Goal: Find specific page/section: Find specific page/section

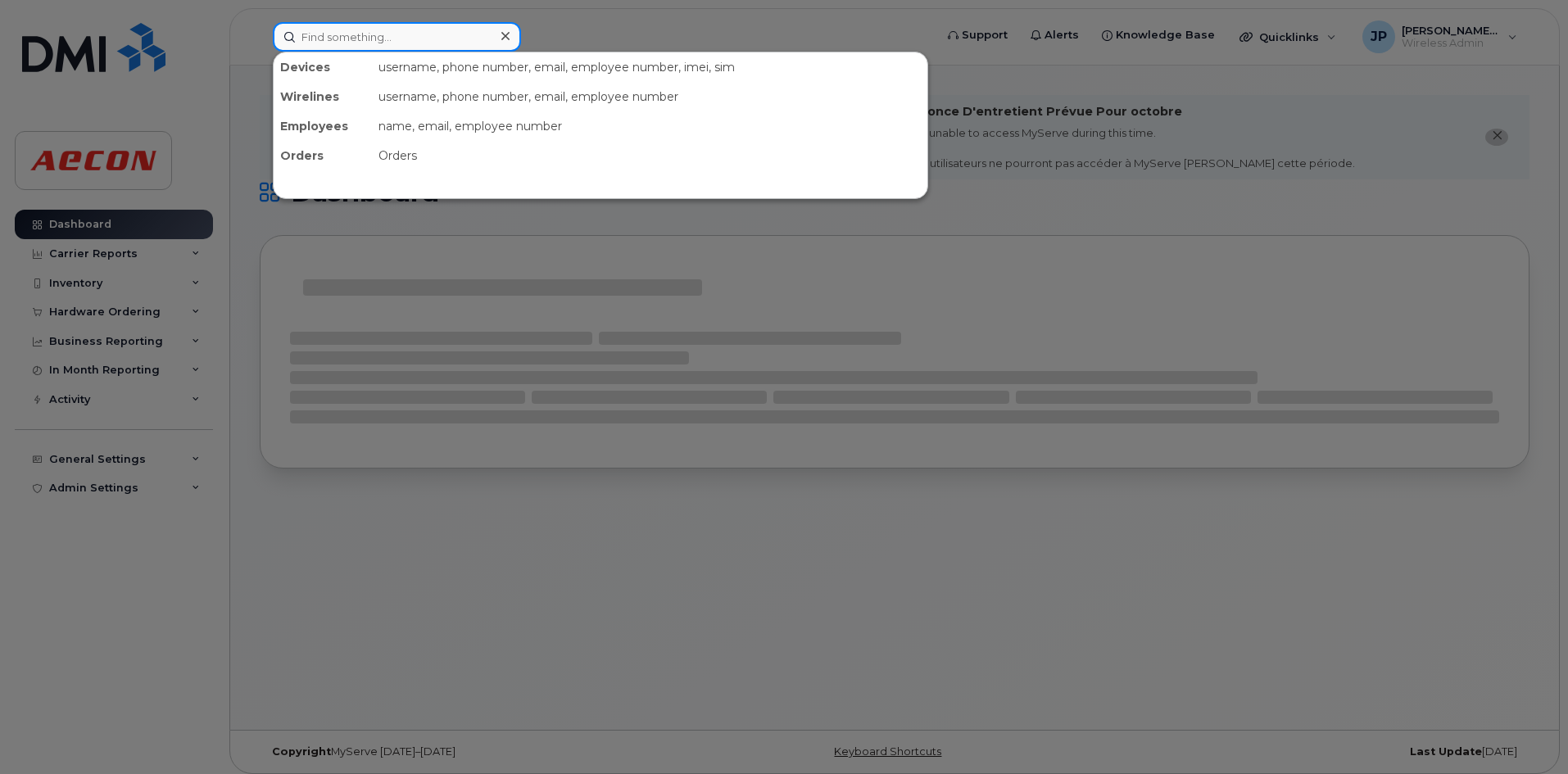
click at [326, 39] on input at bounding box center [396, 37] width 248 height 29
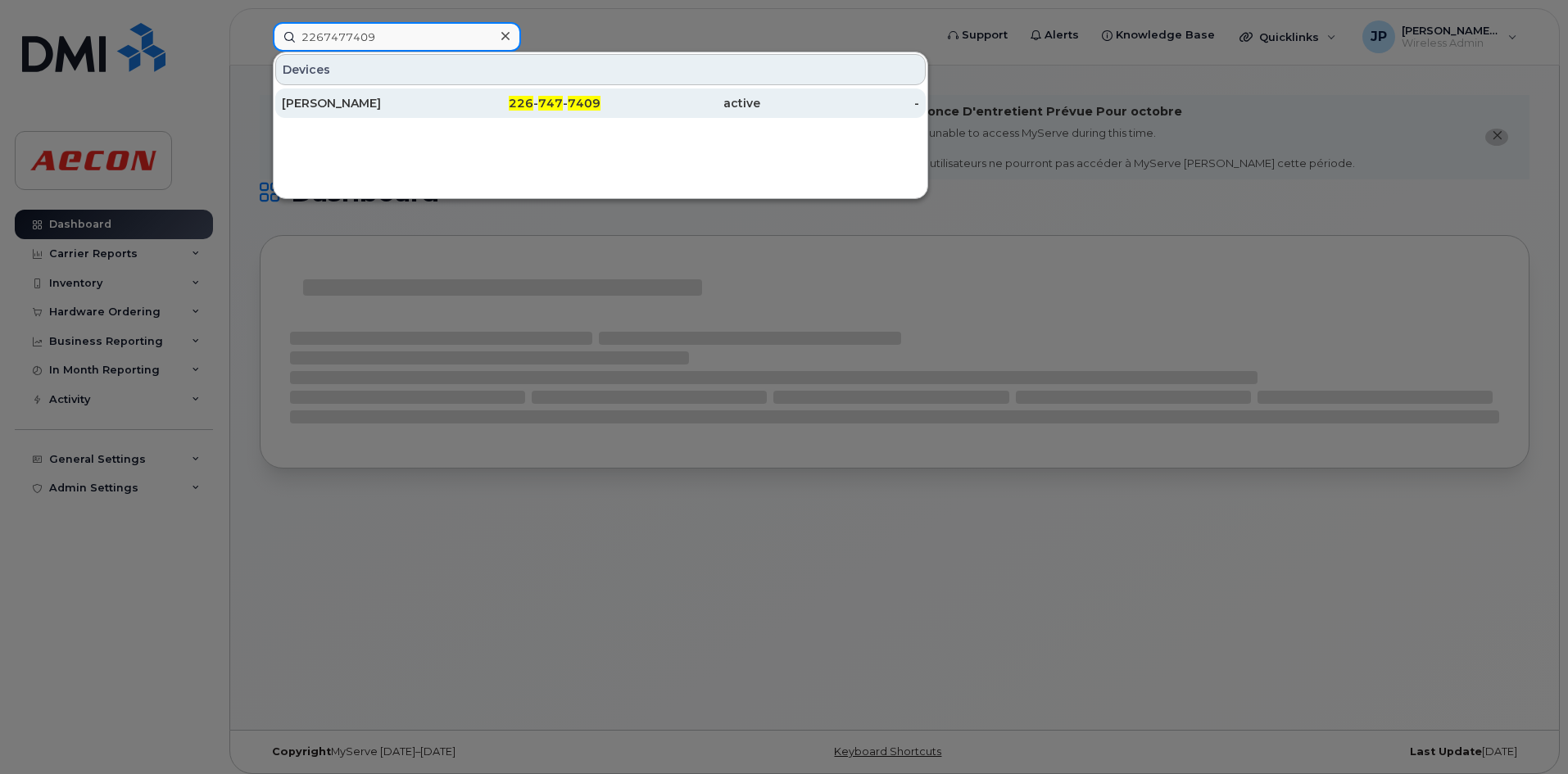
type input "2267477409"
click at [377, 109] on div "[PERSON_NAME]" at bounding box center [362, 102] width 160 height 17
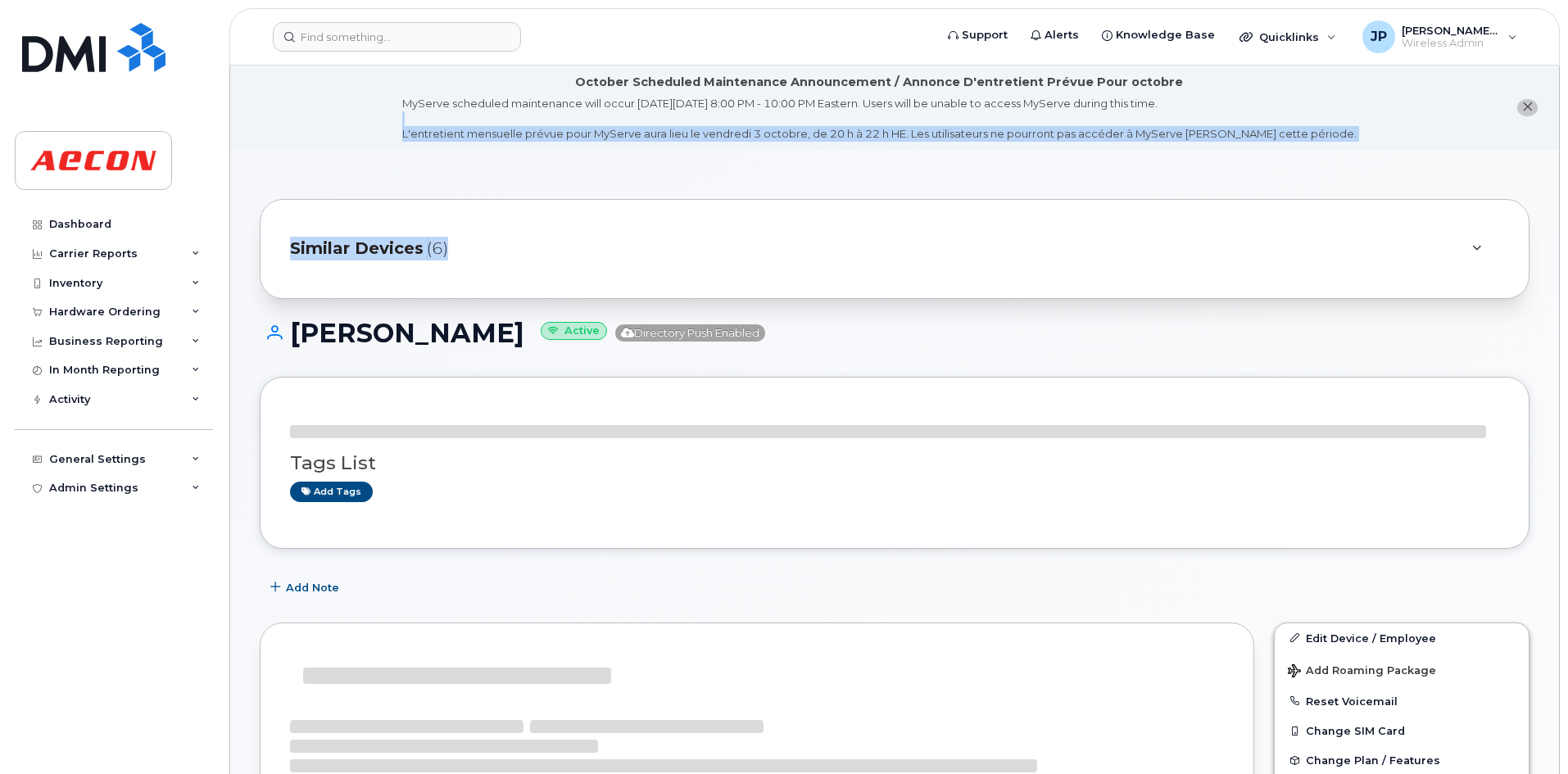
drag, startPoint x: 478, startPoint y: 105, endPoint x: 389, endPoint y: 121, distance: 90.4
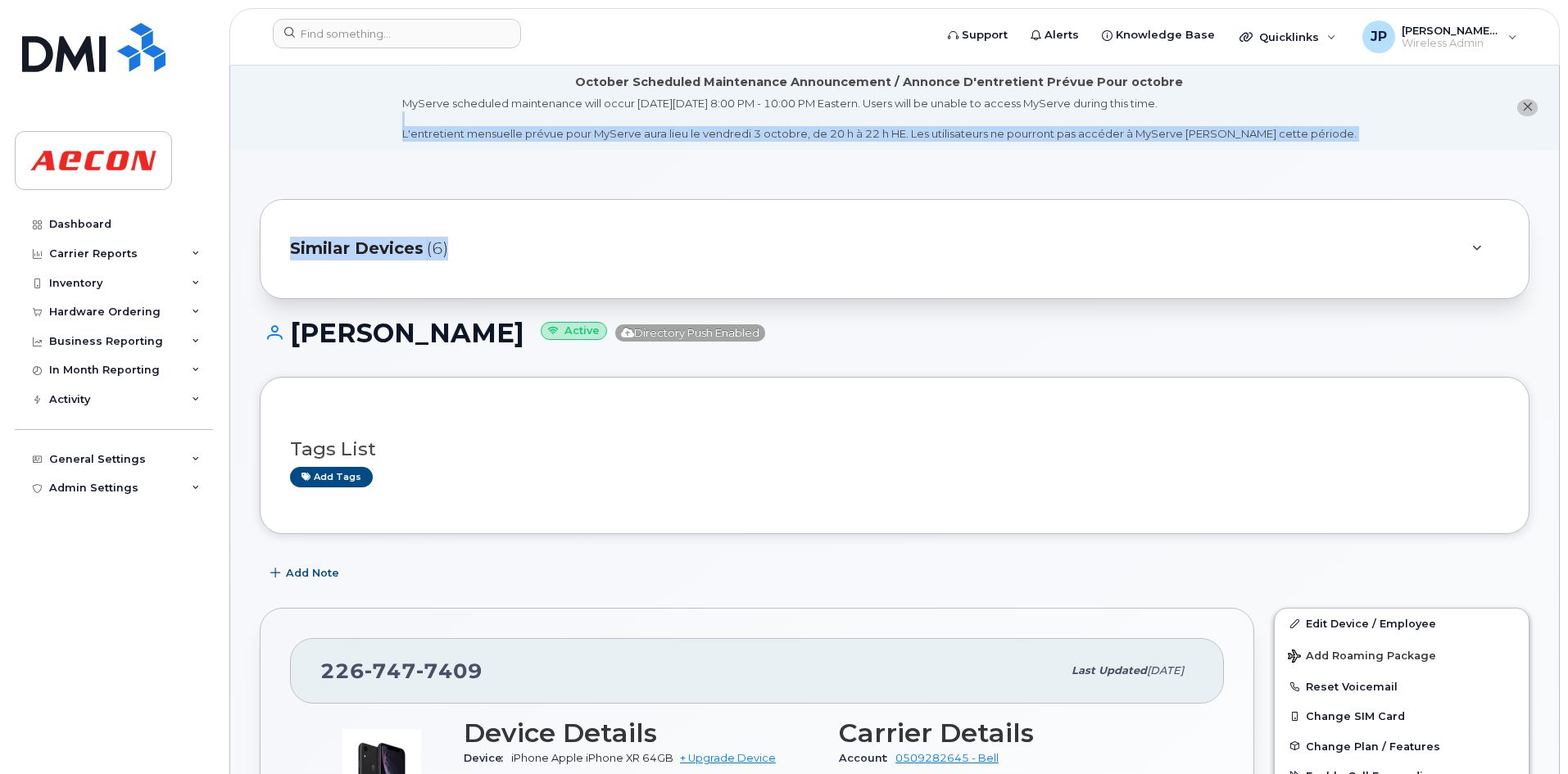
drag, startPoint x: 477, startPoint y: 341, endPoint x: 284, endPoint y: 321, distance: 194.0
click at [284, 321] on h1 "[PERSON_NAME] Active Directory Push Enabled" at bounding box center [894, 332] width 1269 height 28
copy h1 "[PERSON_NAME]"
